Goal: Complete application form

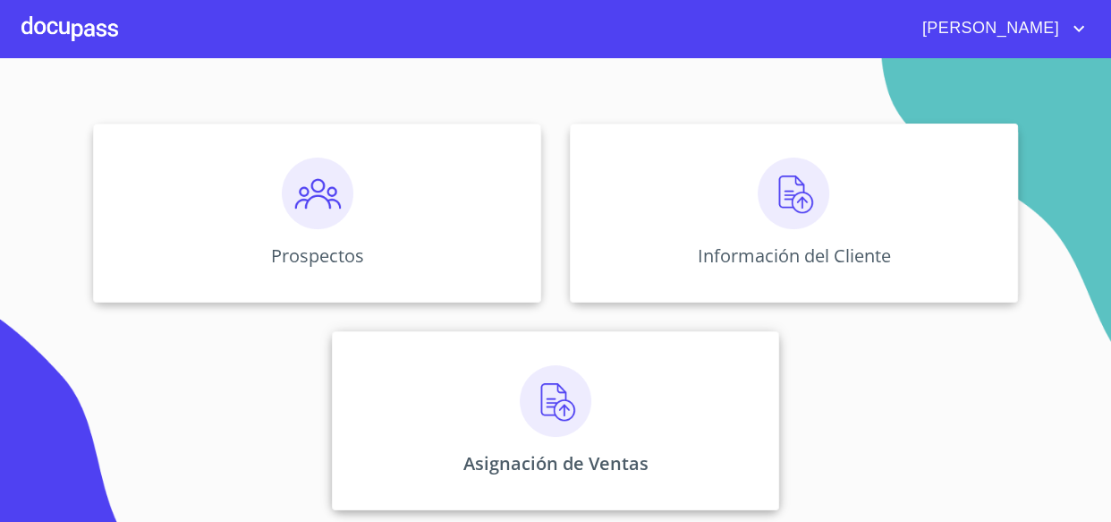
scroll to position [169, 0]
click at [578, 386] on img at bounding box center [556, 399] width 72 height 72
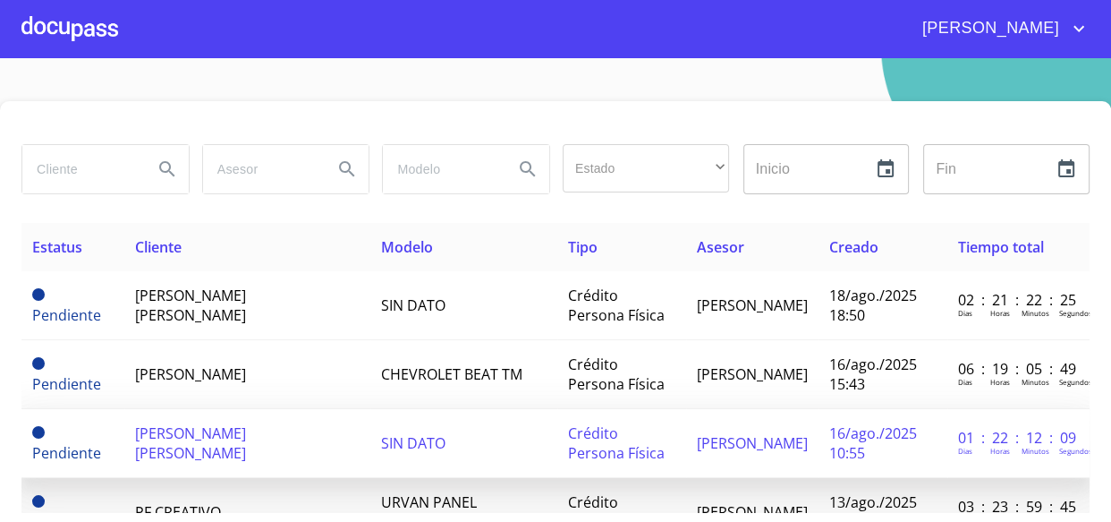
click at [250, 422] on td "[PERSON_NAME] [PERSON_NAME]" at bounding box center [247, 443] width 246 height 69
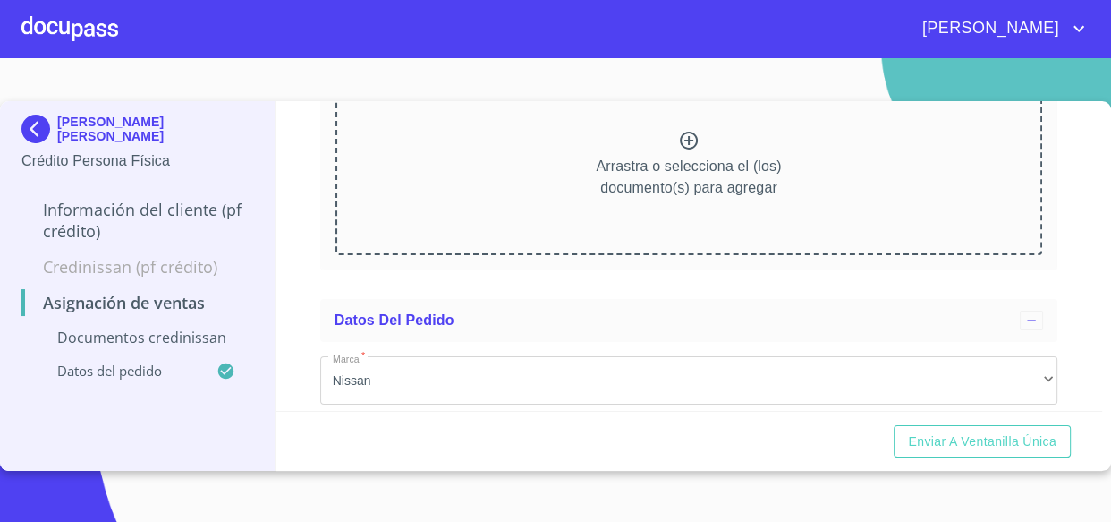
scroll to position [243, 0]
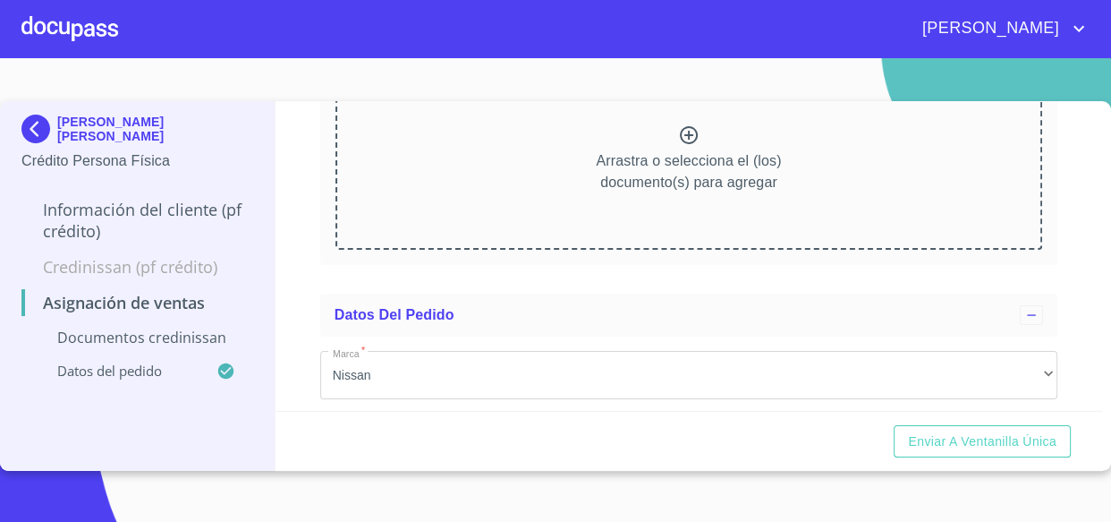
click at [539, 198] on div "Arrastra o selecciona el (los) documento(s) para agregar" at bounding box center [689, 158] width 708 height 182
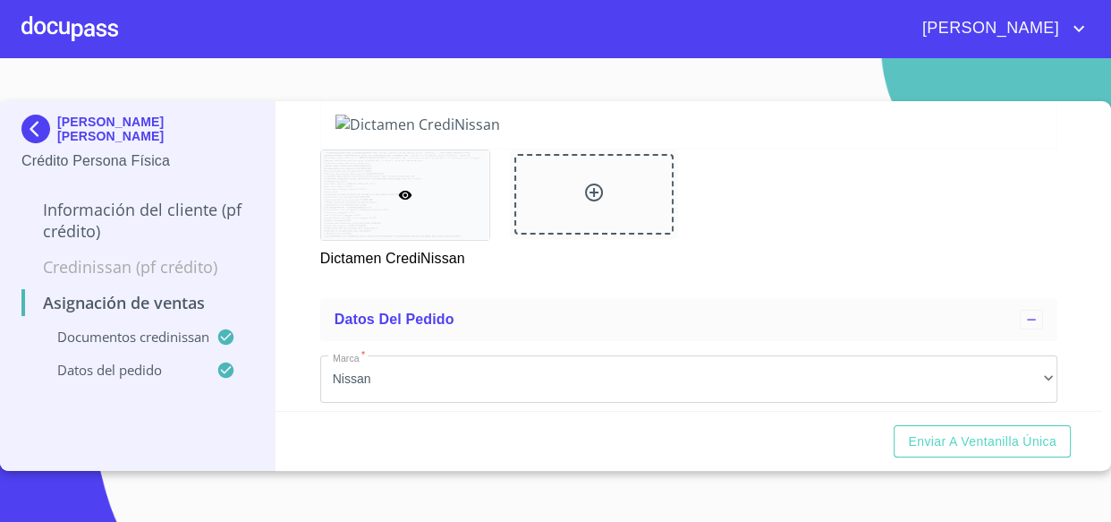
click at [313, 234] on div "Asignación de Ventas Documentos CrediNissan Dictamen CrediNissan * Dictamen Cre…" at bounding box center [689, 256] width 827 height 310
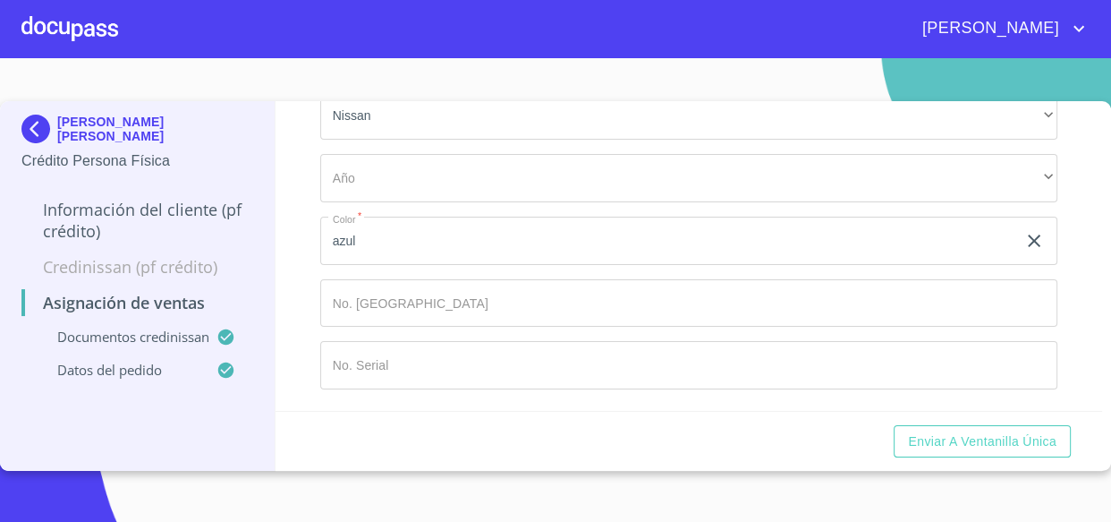
scroll to position [1219, 0]
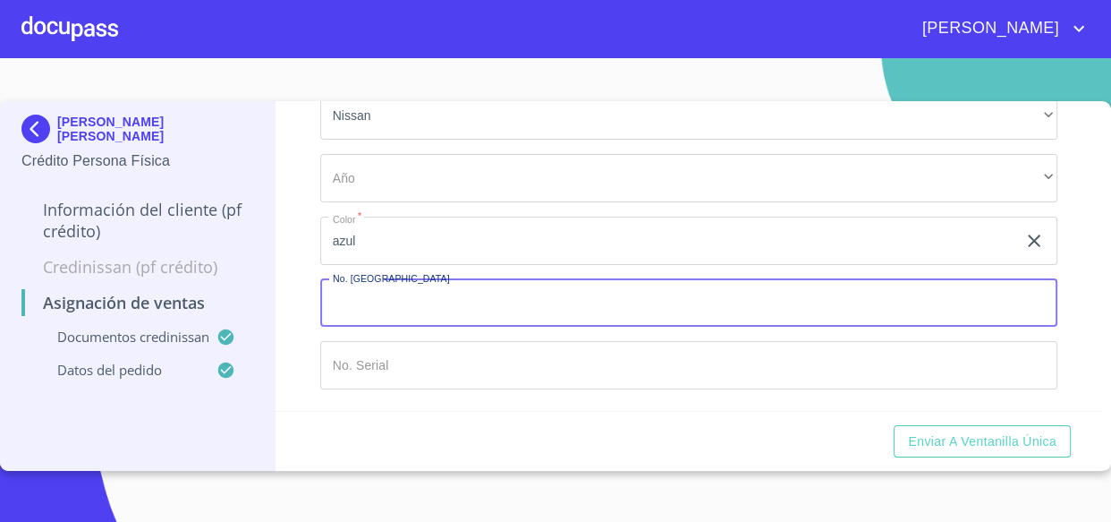
click at [410, 327] on input "Marca   *" at bounding box center [689, 303] width 738 height 48
type input "148797"
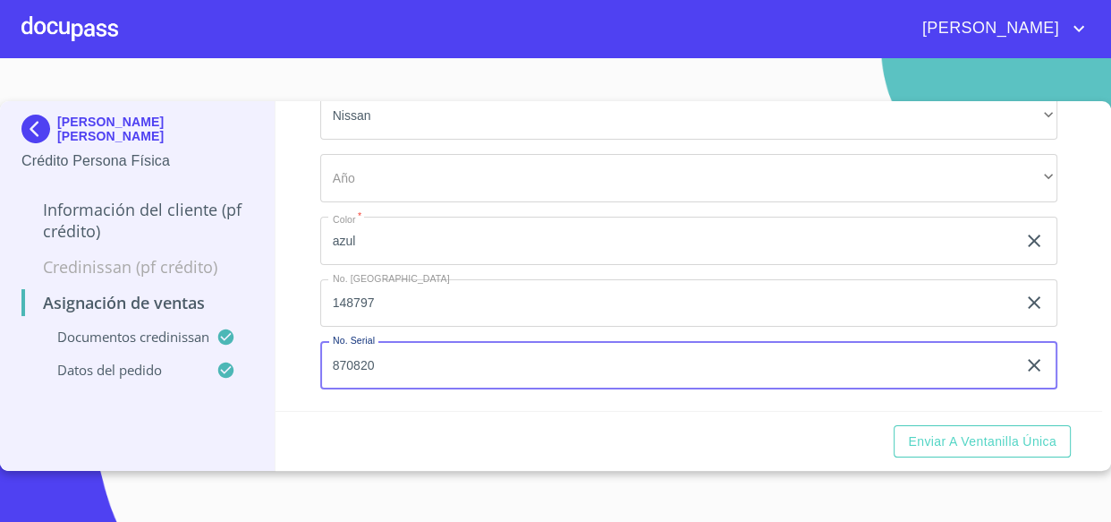
scroll to position [1271, 0]
type input "870820"
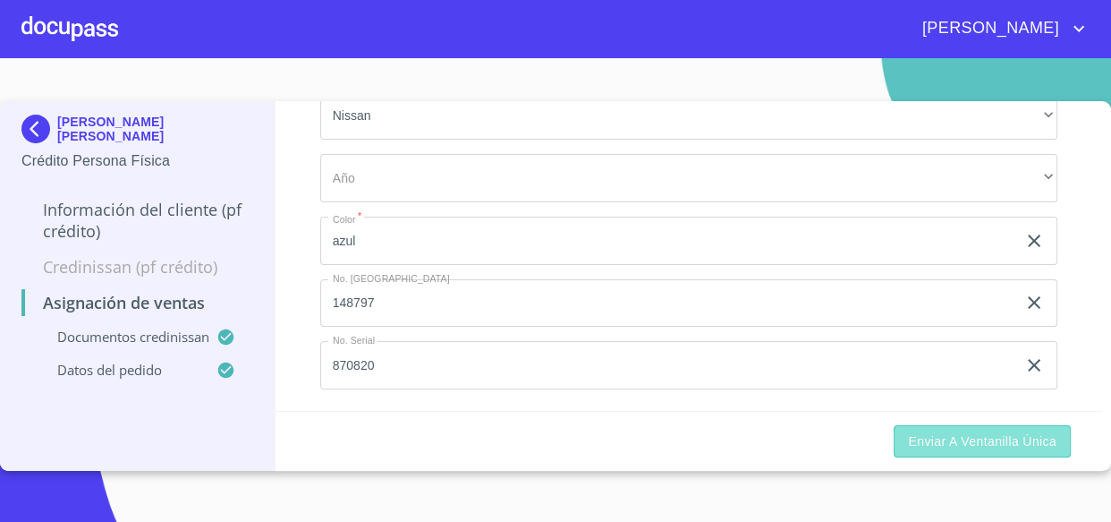
click at [988, 445] on span "Enviar a Ventanilla única" at bounding box center [982, 441] width 148 height 22
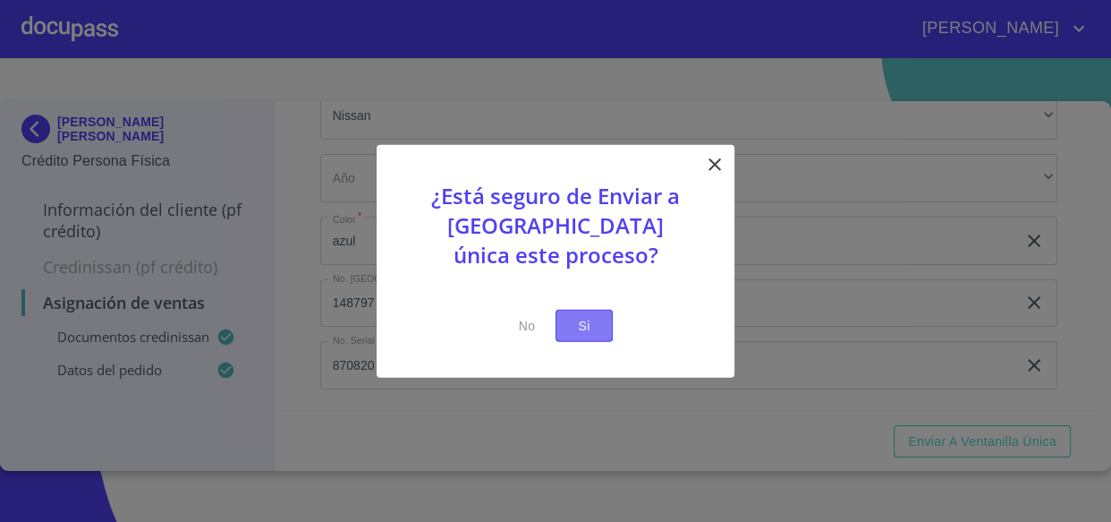
click at [578, 314] on span "Si" at bounding box center [584, 325] width 29 height 22
